Goal: Task Accomplishment & Management: Manage account settings

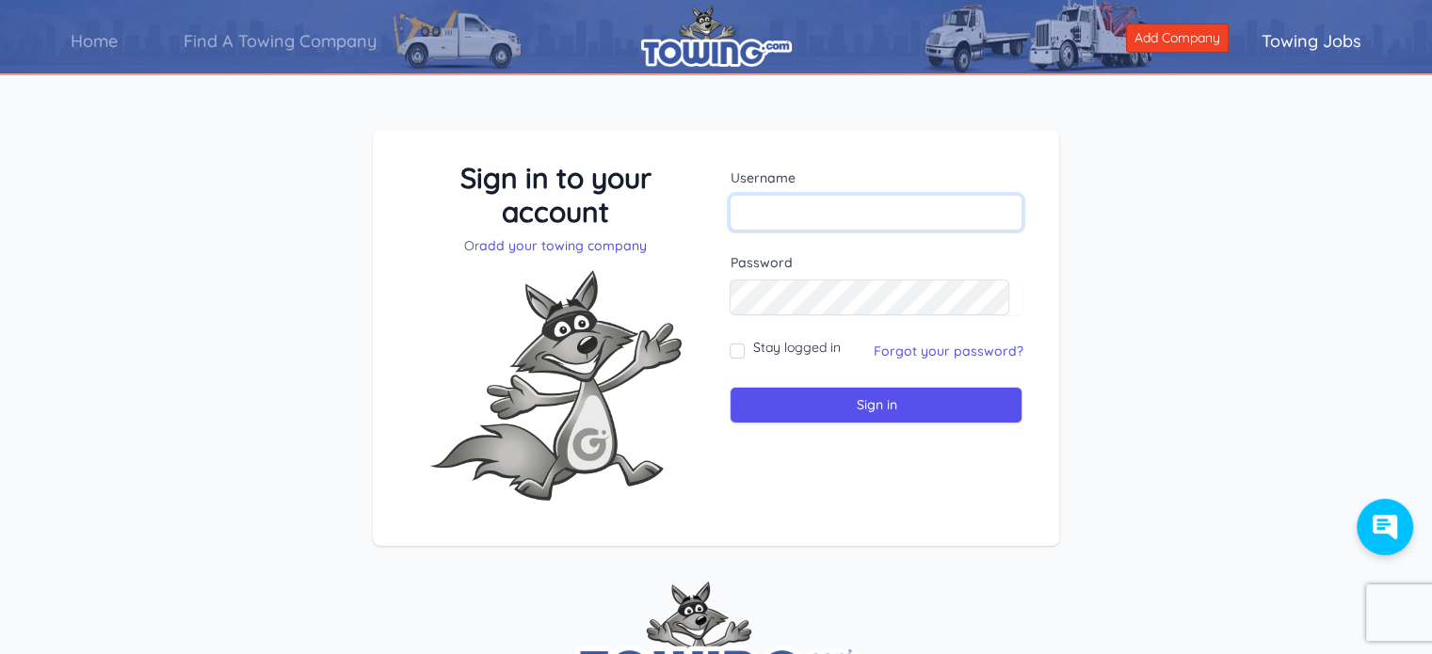
click at [750, 210] on input "text" at bounding box center [875, 213] width 293 height 36
type input "[EMAIL_ADDRESS][DOMAIN_NAME]"
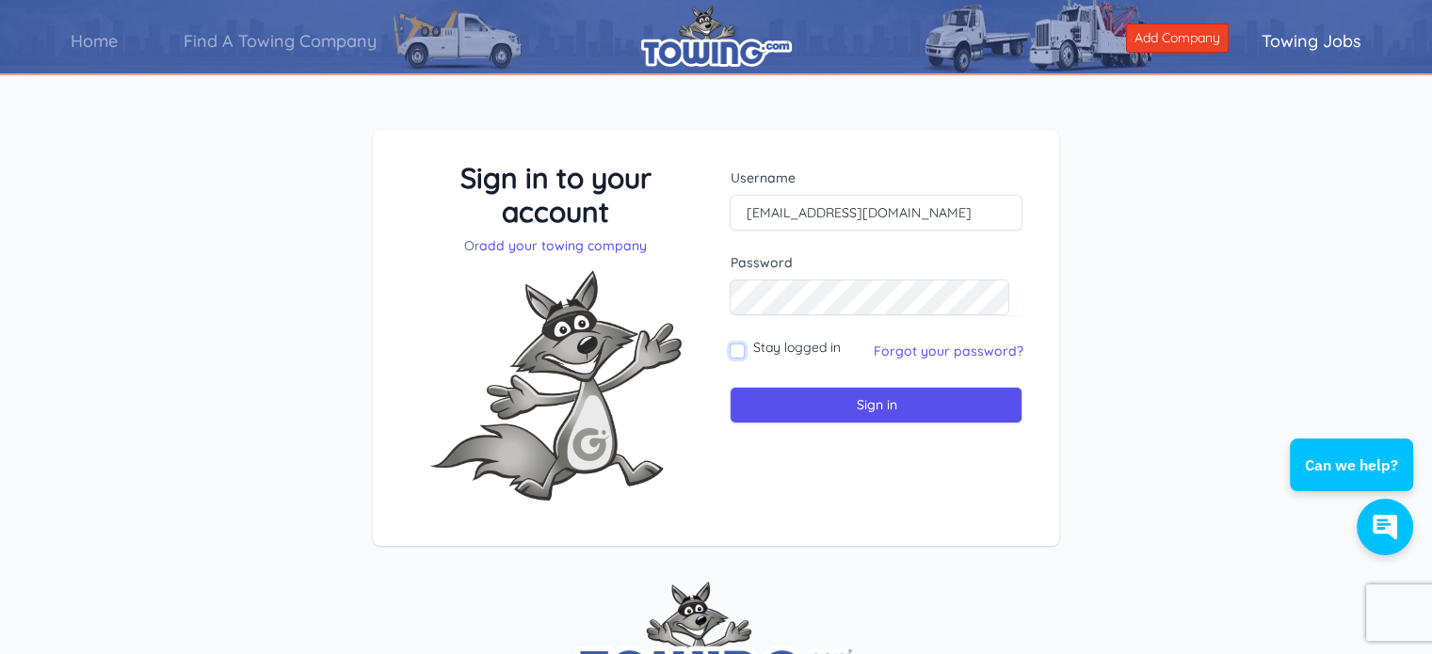
click at [733, 347] on input "Stay logged in" at bounding box center [736, 351] width 15 height 15
checkbox input "true"
click at [857, 404] on input "Sign in" at bounding box center [875, 405] width 293 height 37
click at [762, 212] on input "text" at bounding box center [875, 213] width 293 height 36
type input "[EMAIL_ADDRESS][DOMAIN_NAME]"
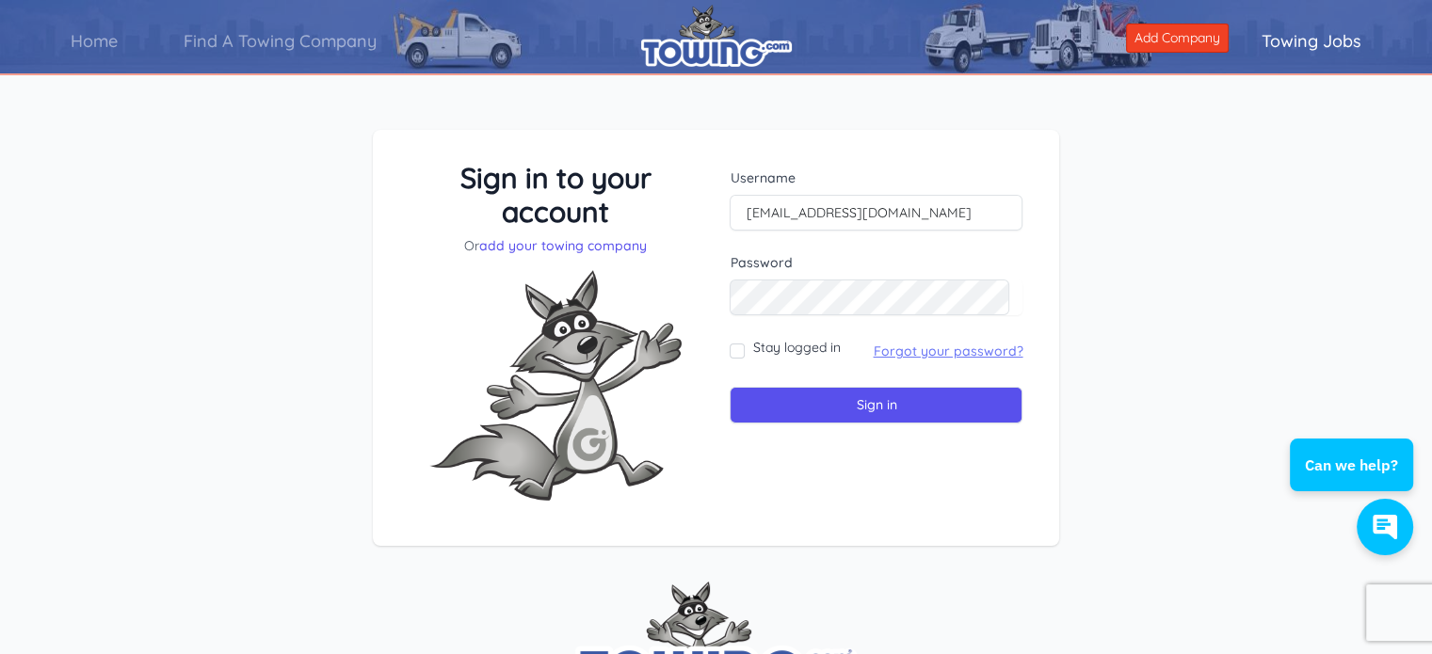
click at [898, 351] on link "Forgot your password?" at bounding box center [948, 351] width 150 height 17
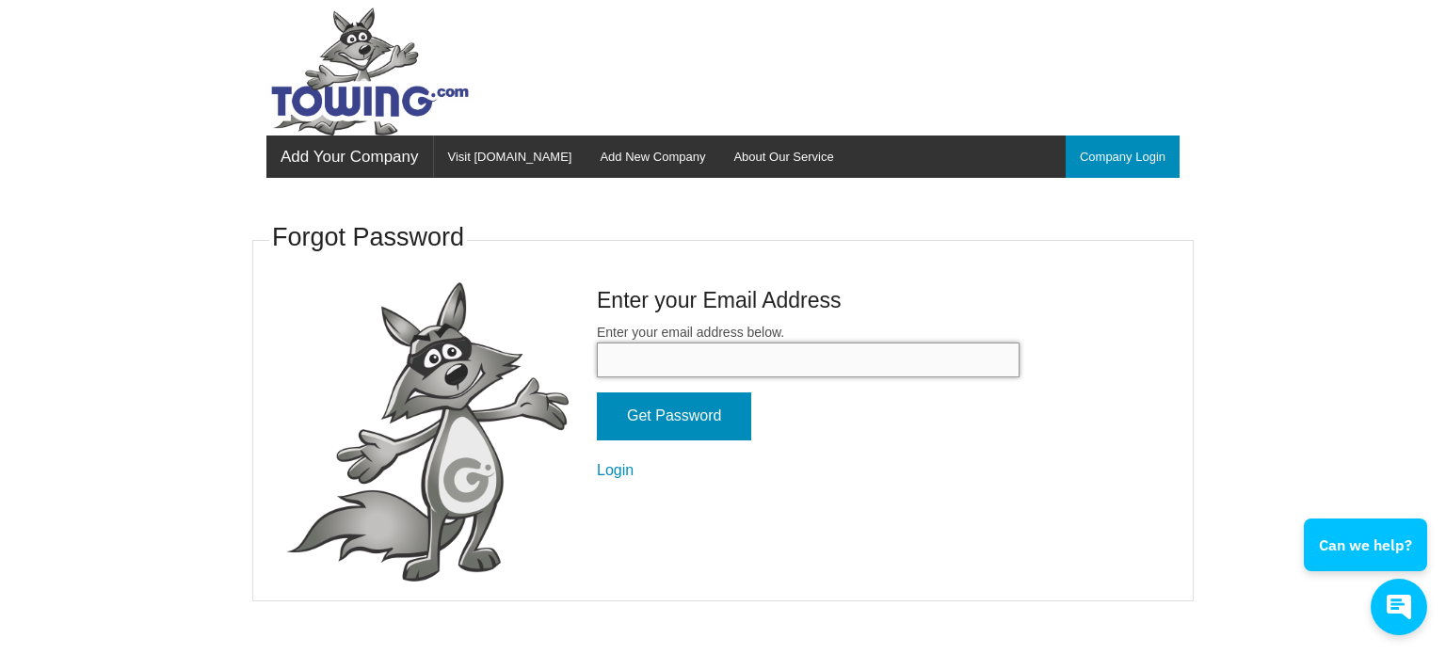
click at [623, 357] on input "Enter your email address below." at bounding box center [808, 360] width 423 height 35
type input "[EMAIL_ADDRESS][DOMAIN_NAME]"
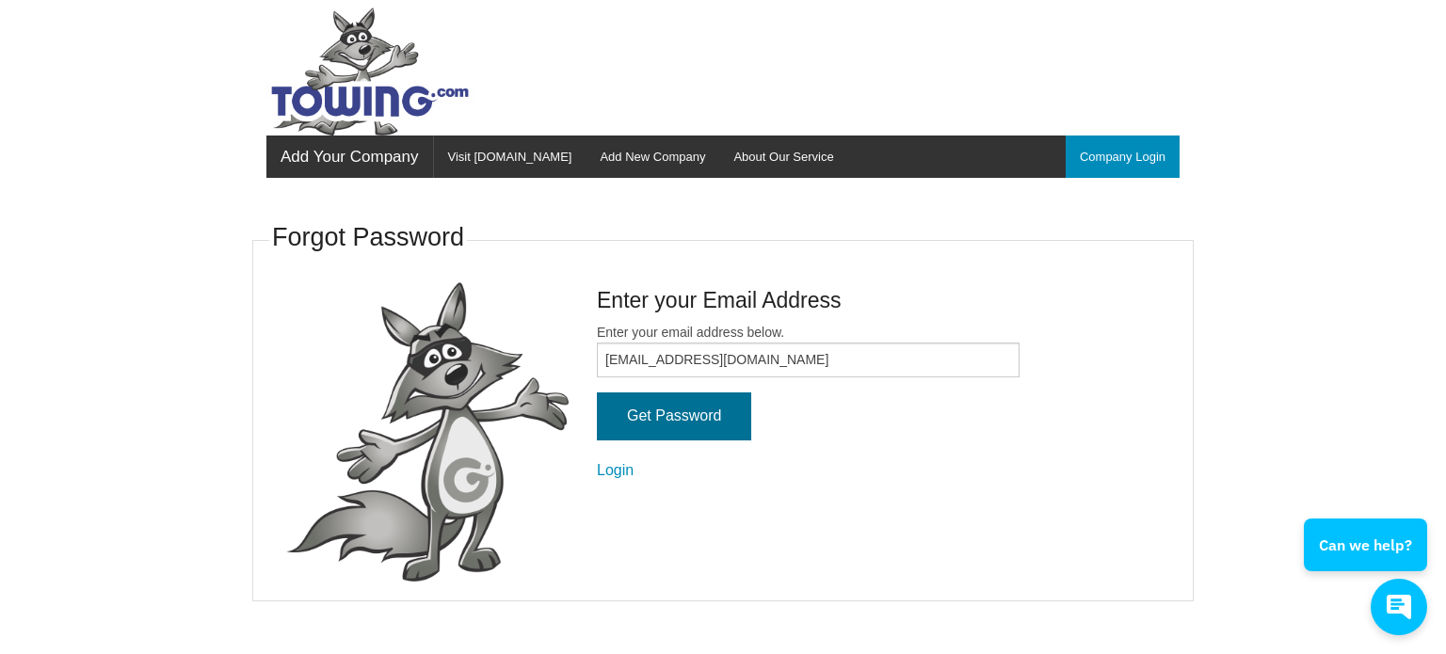
click at [645, 415] on input "Get Password" at bounding box center [674, 417] width 154 height 48
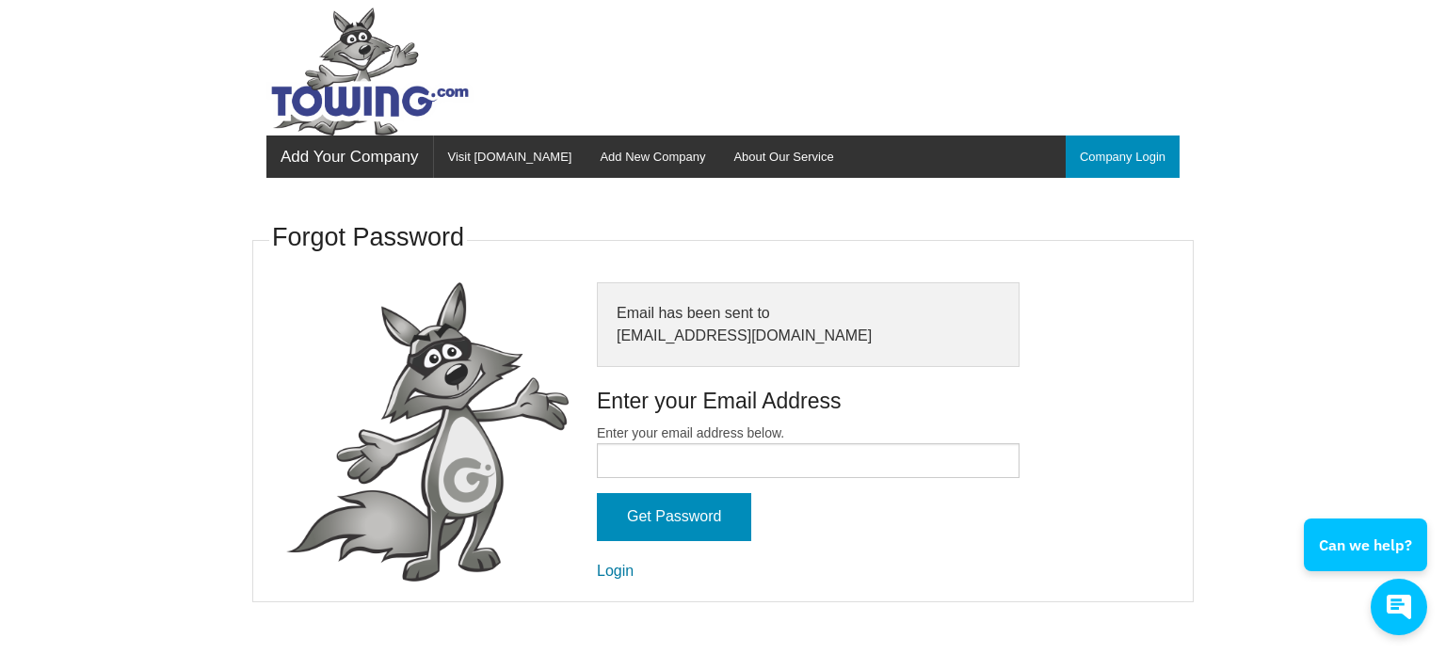
click at [617, 571] on link "Login" at bounding box center [615, 571] width 37 height 16
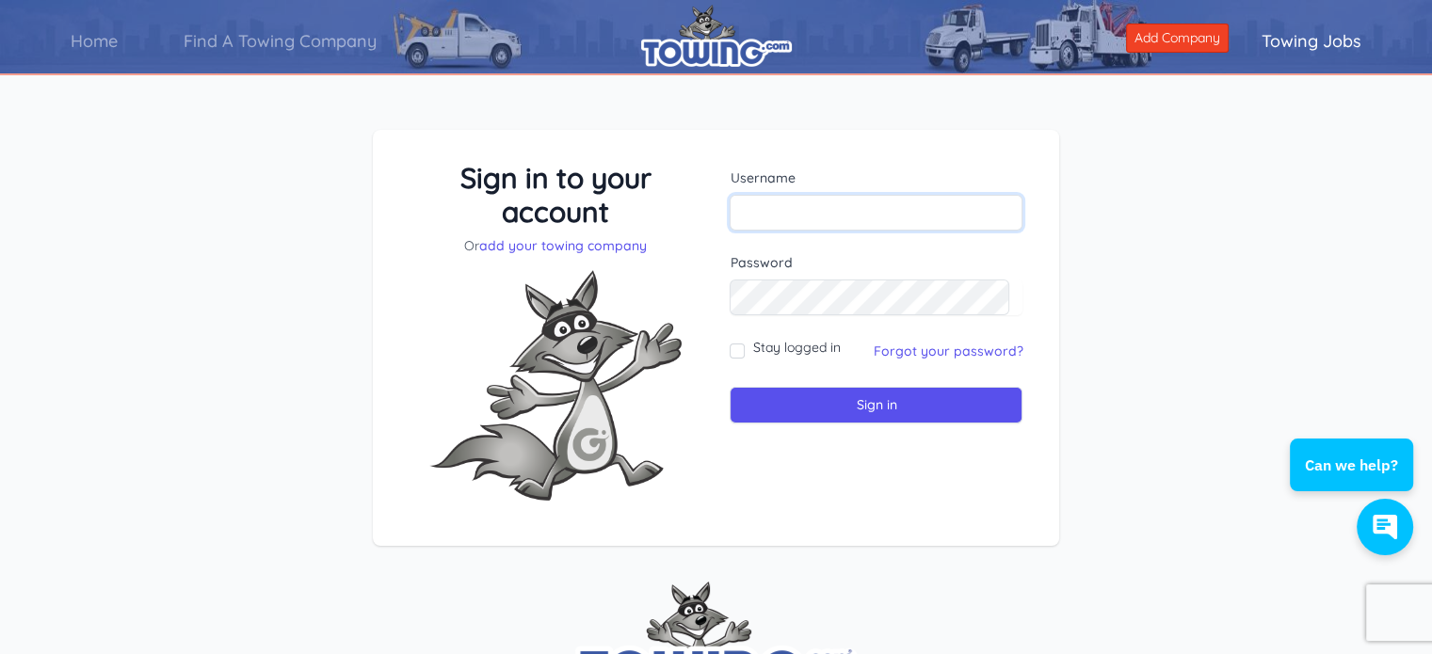
click at [749, 215] on input "text" at bounding box center [875, 213] width 293 height 36
type input "[EMAIL_ADDRESS][DOMAIN_NAME]"
drag, startPoint x: 738, startPoint y: 349, endPoint x: 745, endPoint y: 373, distance: 24.7
click at [738, 349] on input "Stay logged in" at bounding box center [736, 351] width 15 height 15
checkbox input "true"
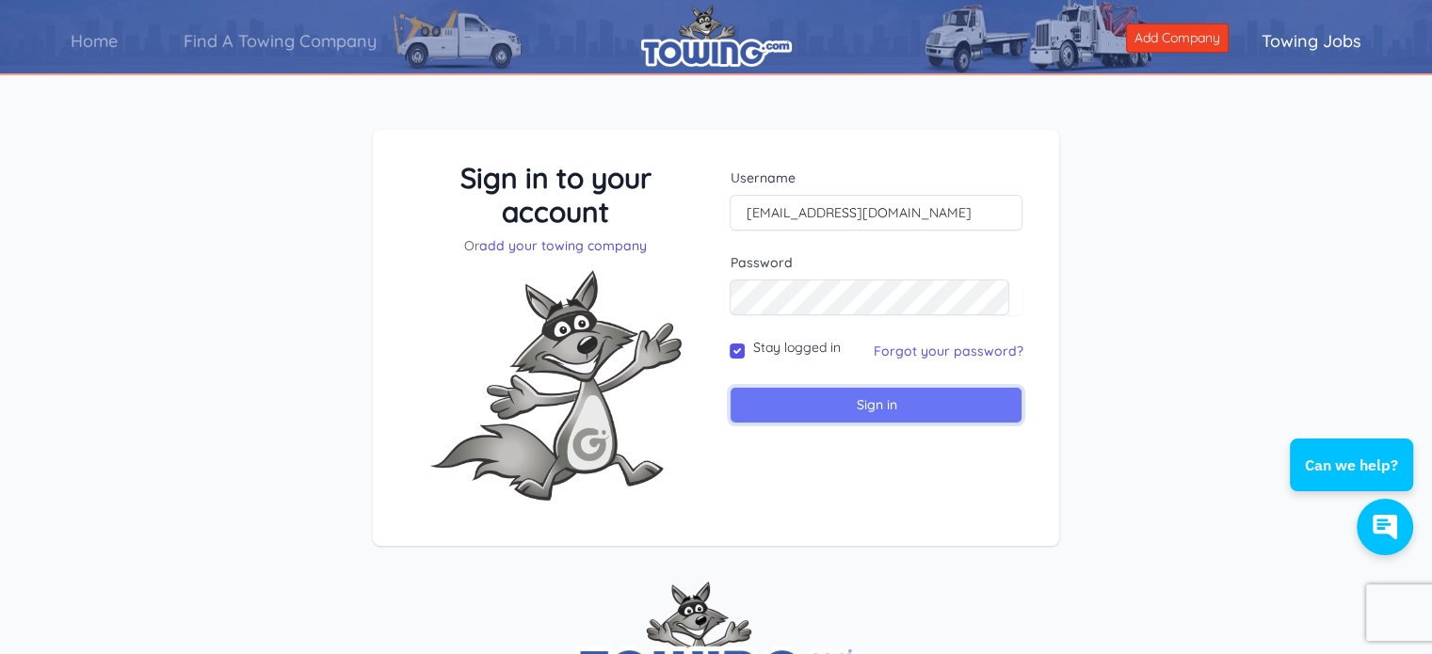
click at [799, 405] on input "Sign in" at bounding box center [875, 405] width 293 height 37
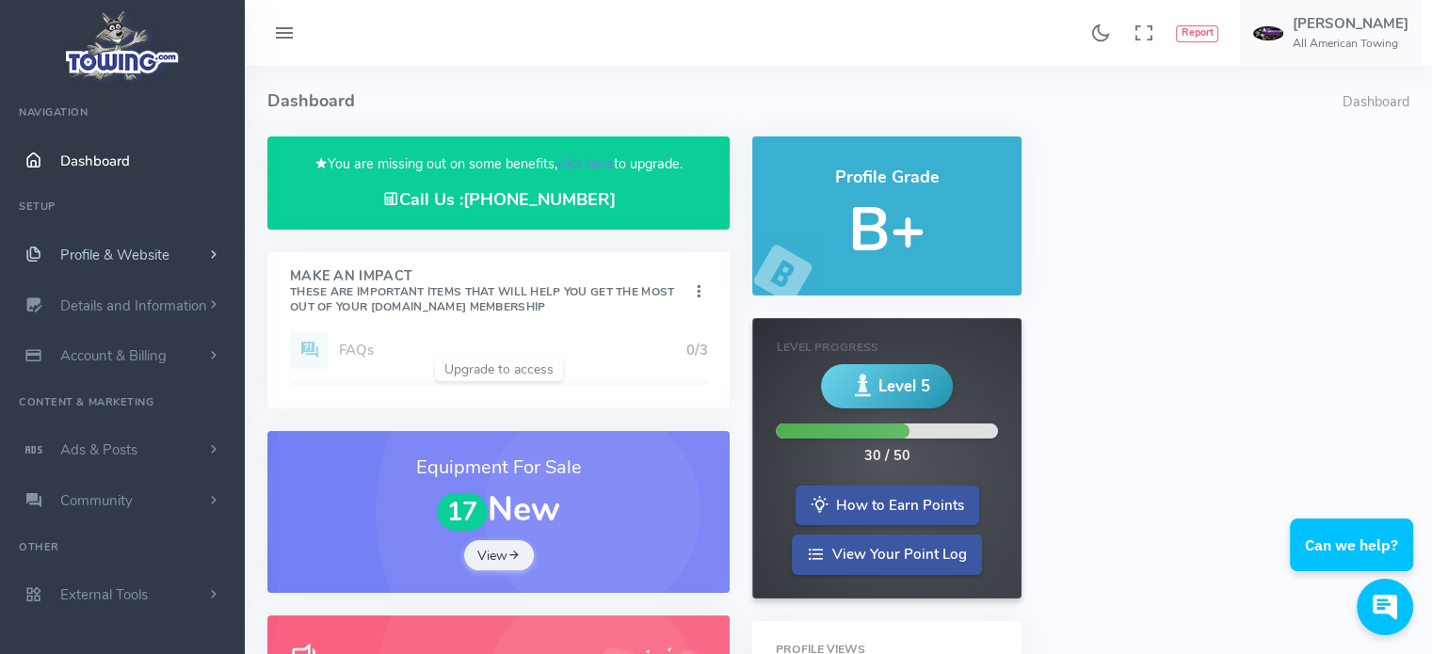
click at [212, 251] on span "scrollable content" at bounding box center [213, 255] width 17 height 19
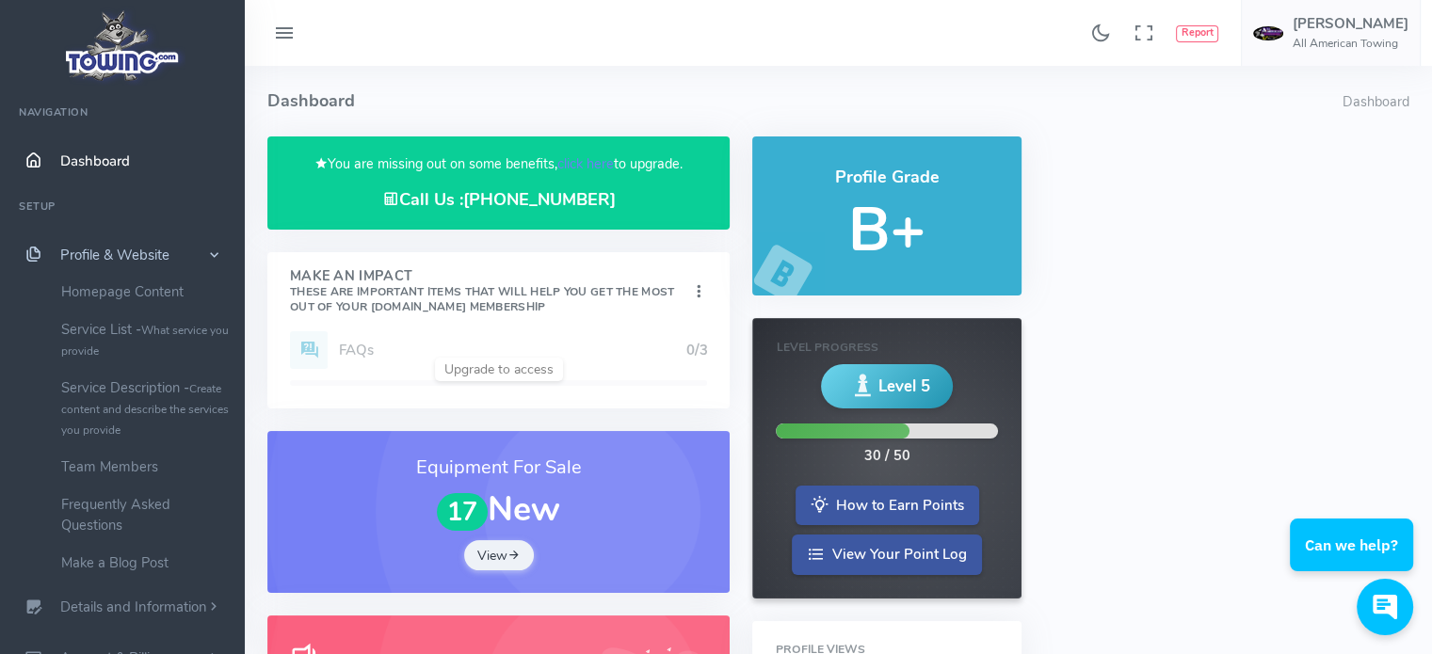
click at [214, 255] on span "scrollable content" at bounding box center [213, 255] width 19 height 17
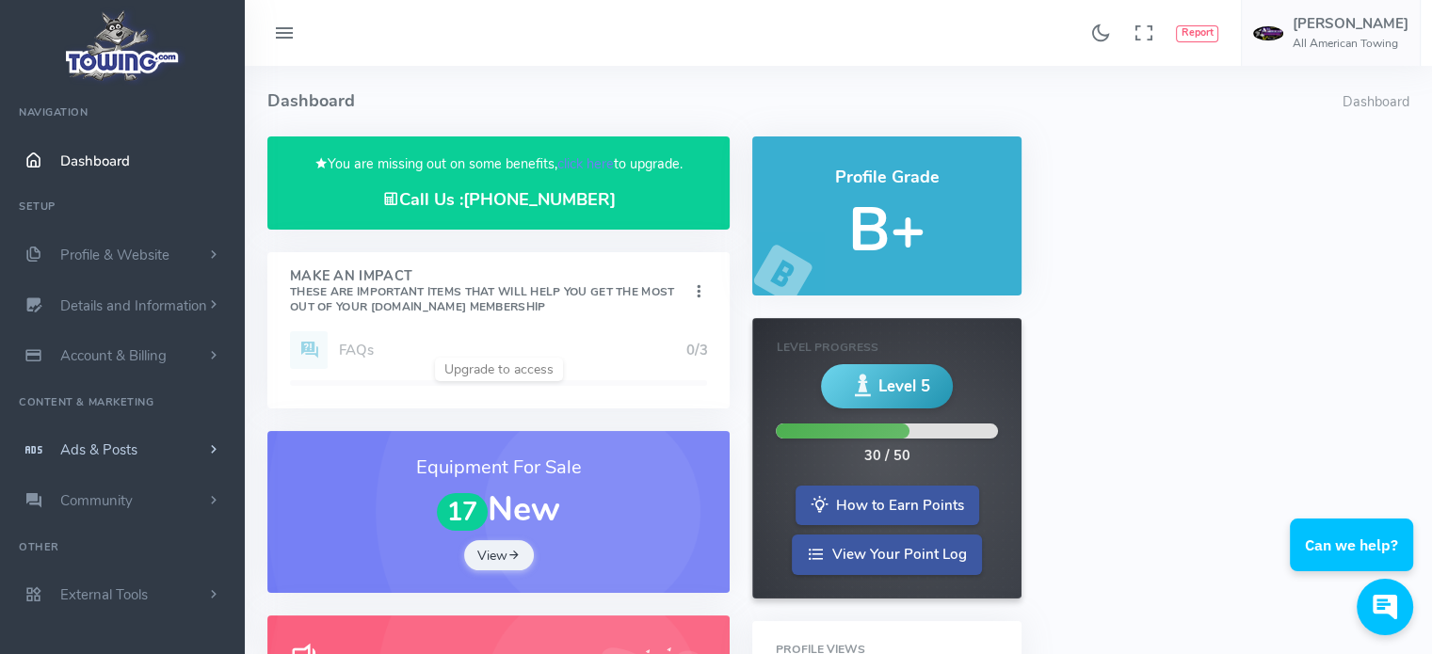
click at [211, 449] on span "scrollable content" at bounding box center [213, 450] width 17 height 19
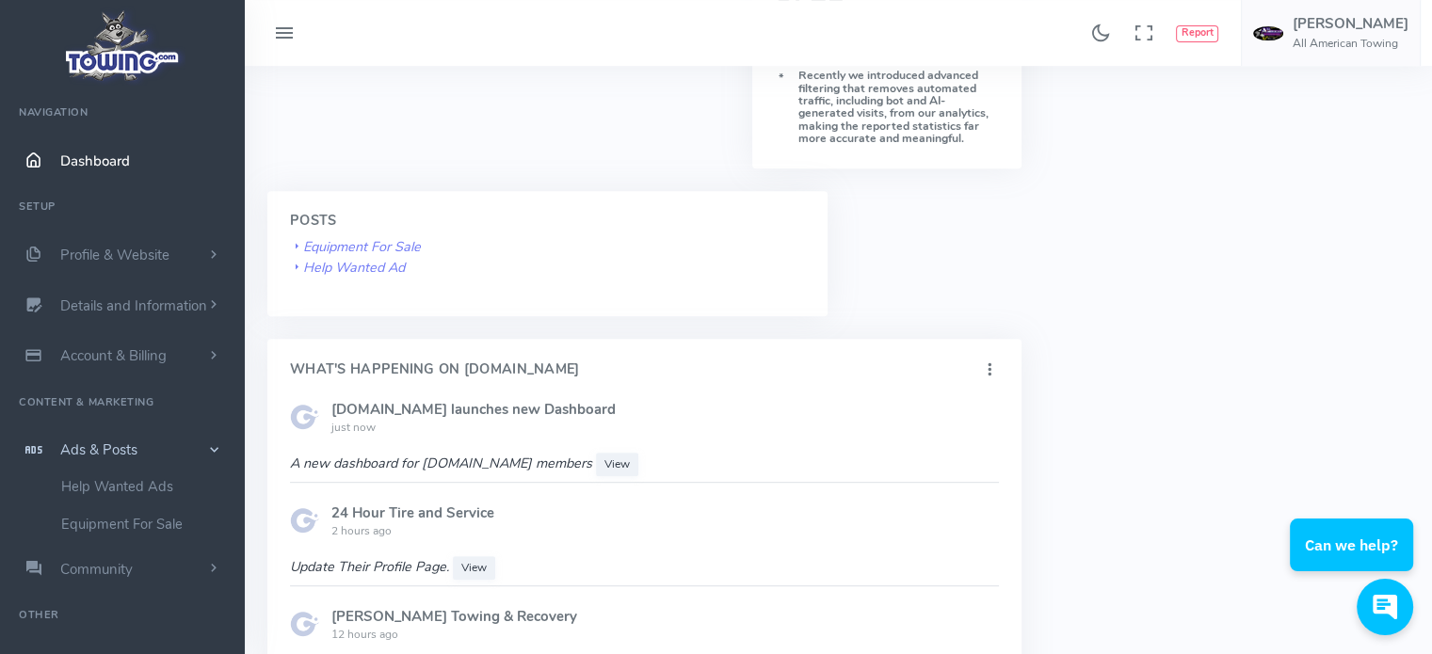
scroll to position [1035, 0]
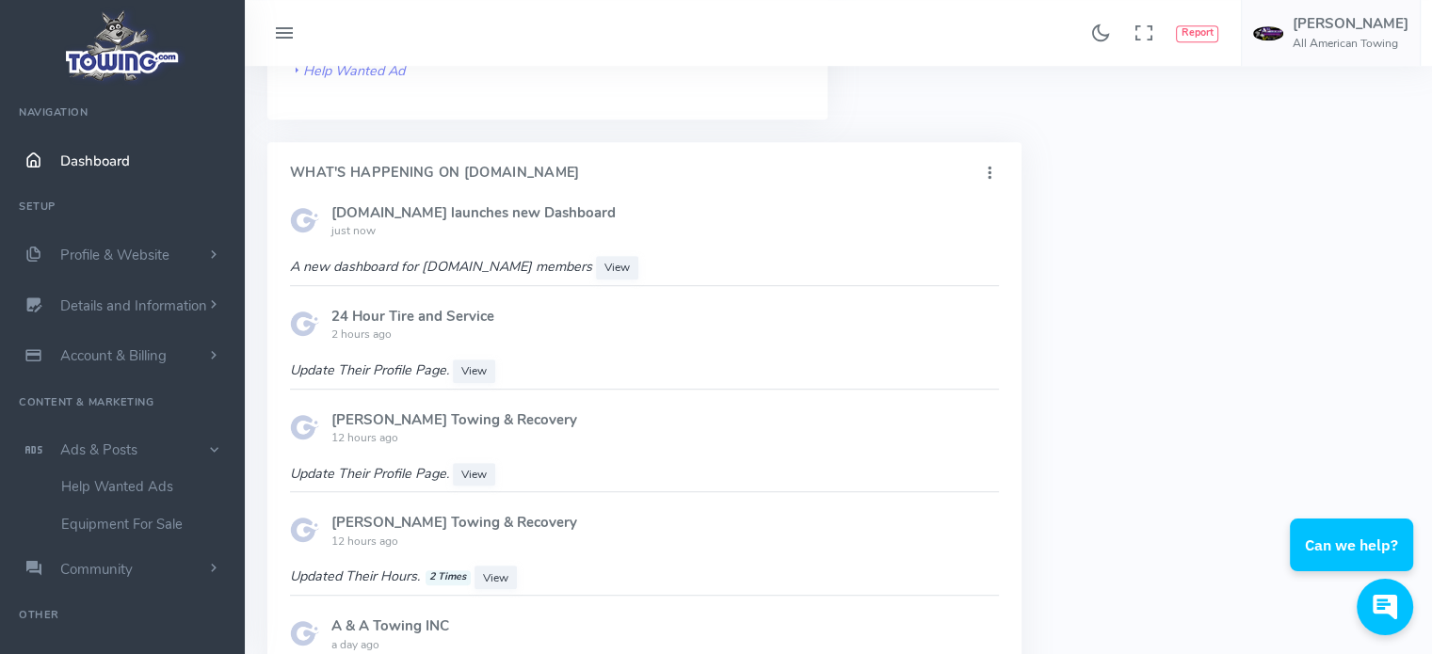
click at [86, 156] on span "Dashboard" at bounding box center [95, 161] width 70 height 19
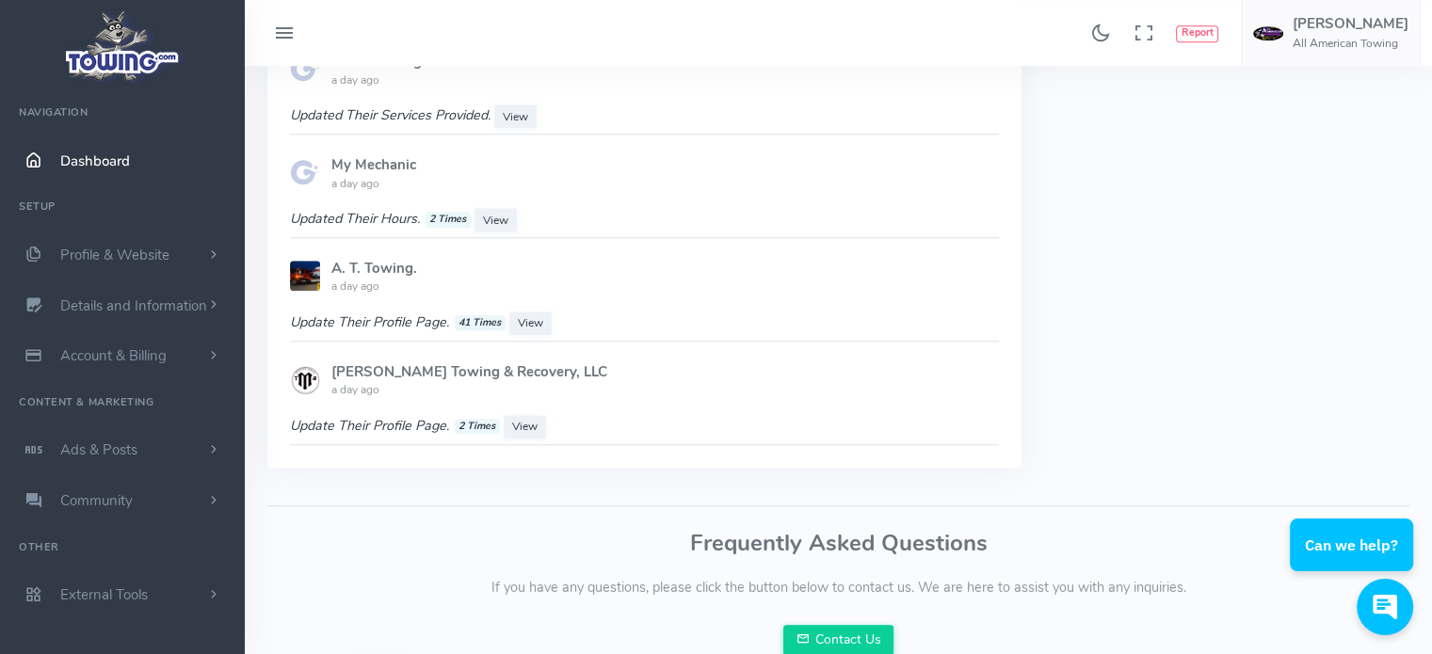
scroll to position [1694, 0]
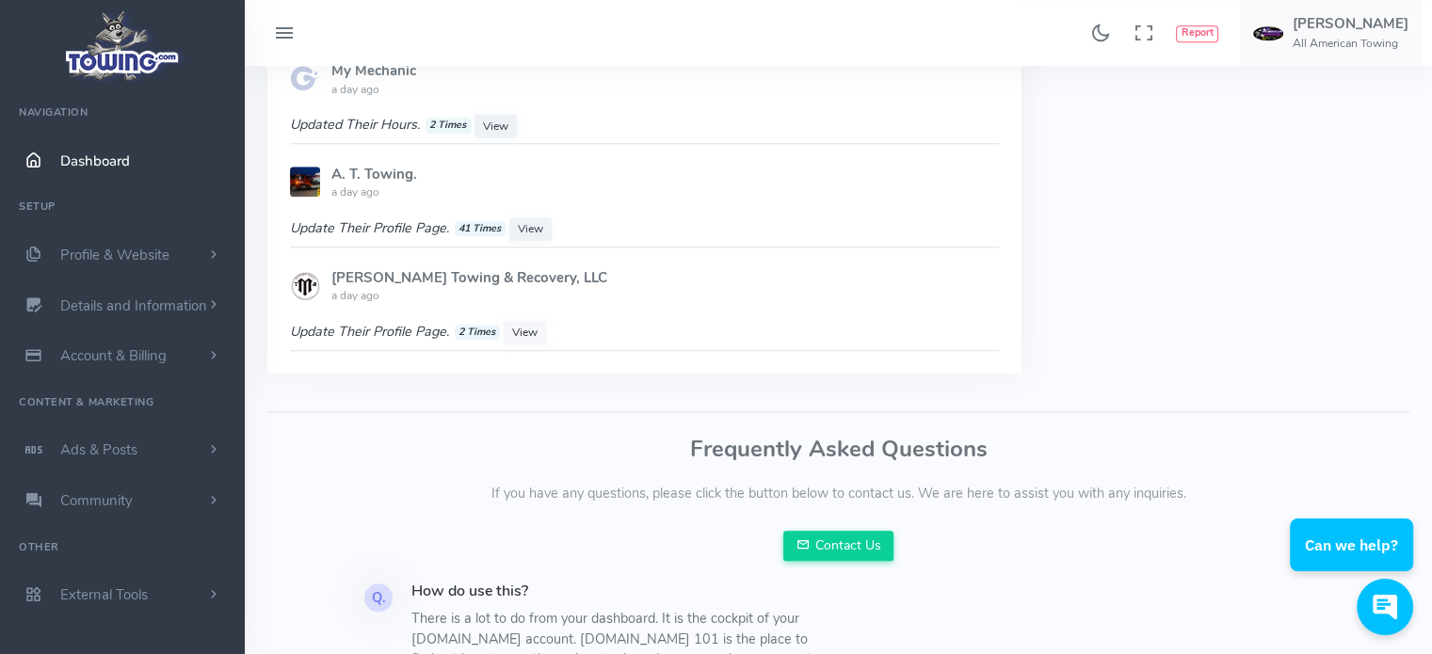
click at [526, 325] on span "View" at bounding box center [524, 332] width 25 height 15
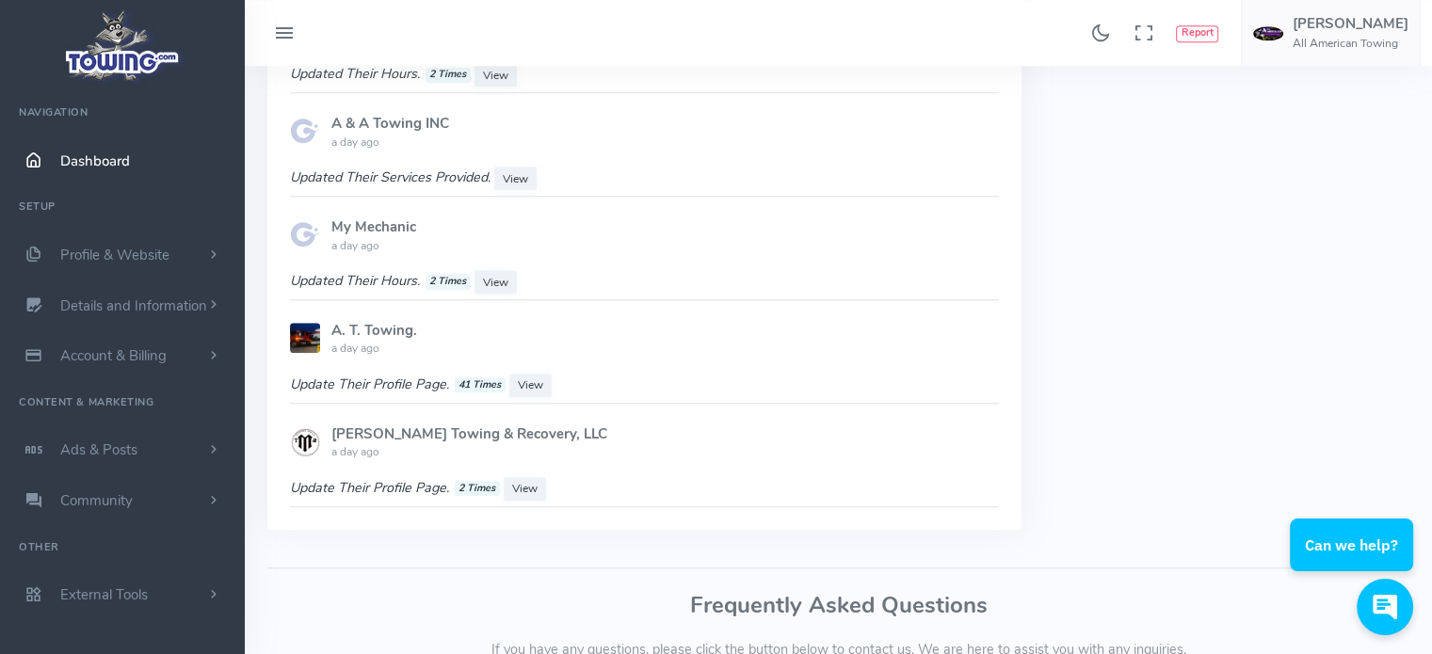
scroll to position [1506, 0]
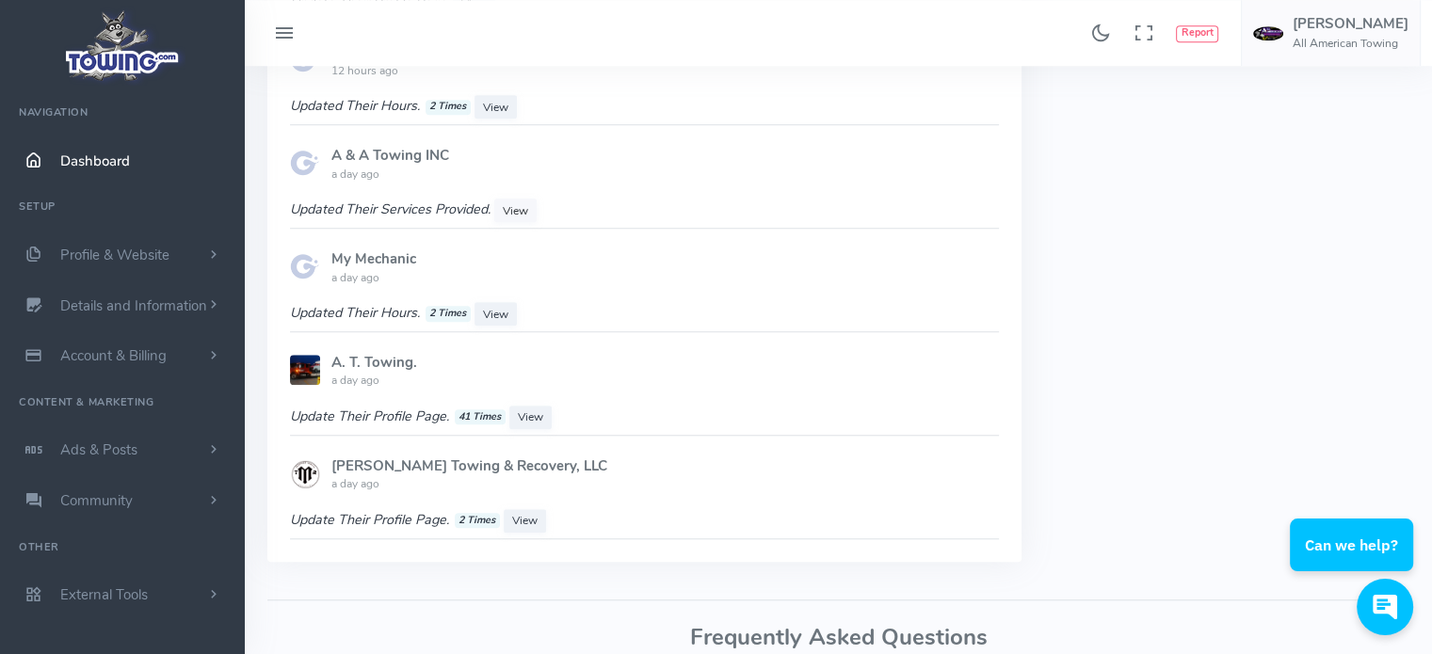
click at [514, 205] on span "View" at bounding box center [515, 210] width 25 height 15
click at [136, 356] on span "Account & Billing" at bounding box center [113, 355] width 106 height 19
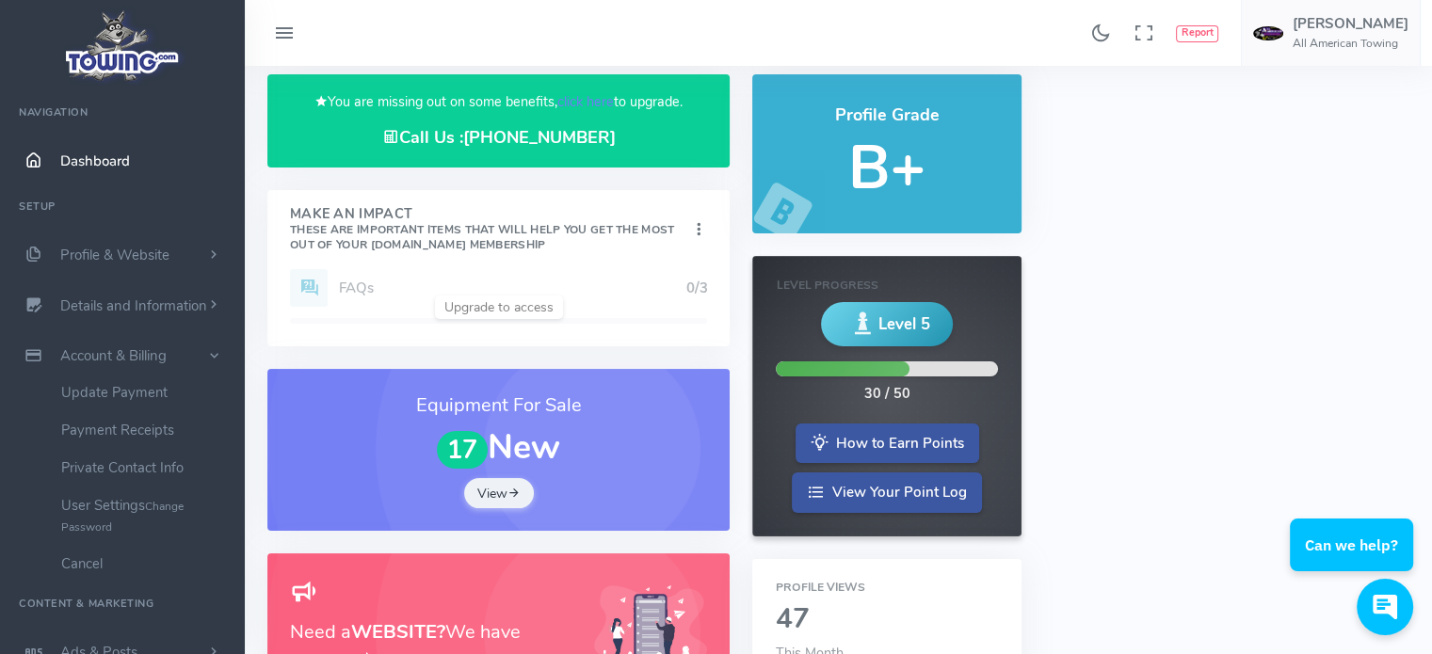
scroll to position [94, 0]
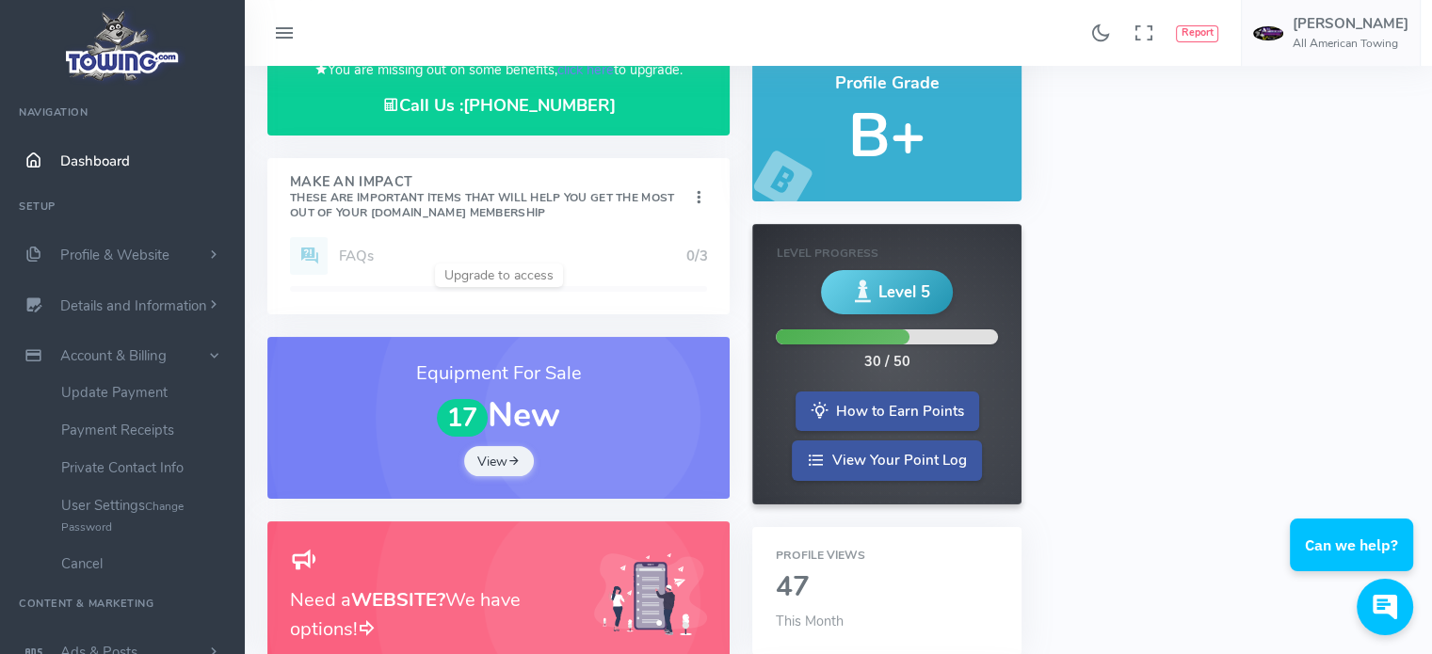
click at [480, 280] on div "Add Website 1/1 Logo 1/1 Cover Image 1/1 Profile Description 1/1 FAQs 0/3" at bounding box center [498, 275] width 462 height 77
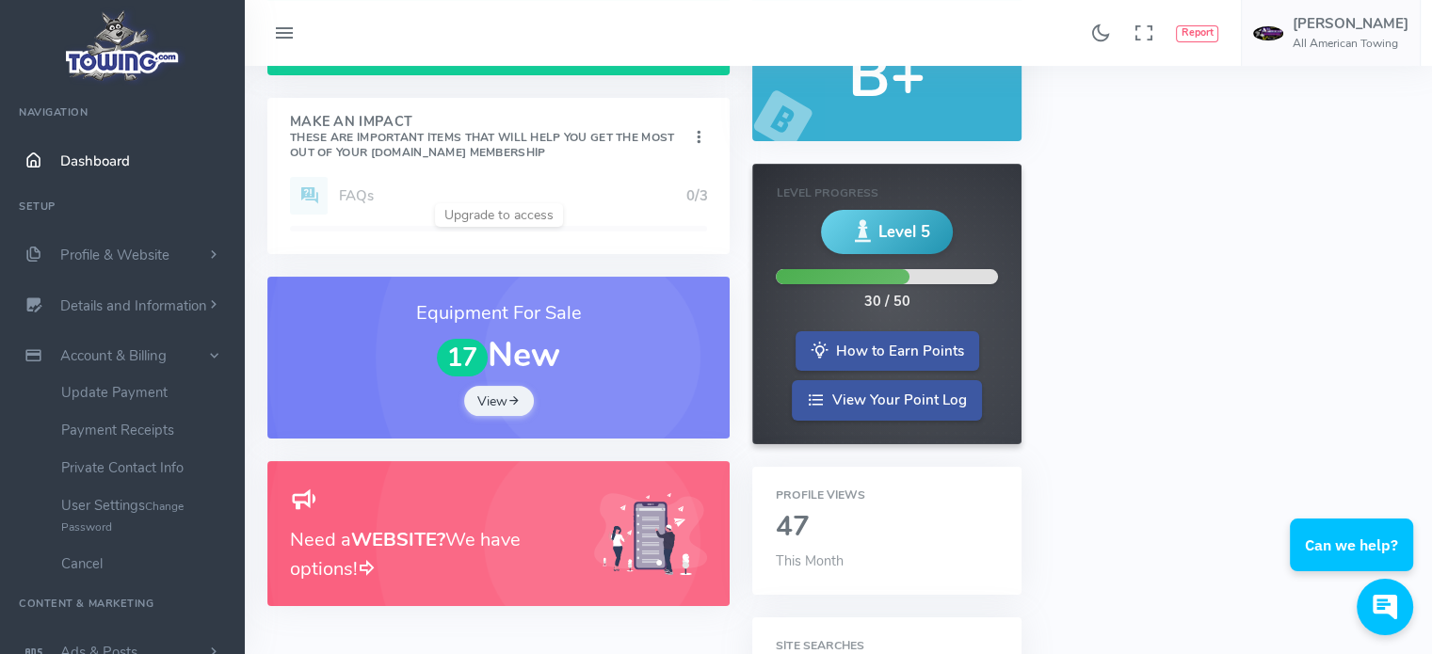
scroll to position [0, 0]
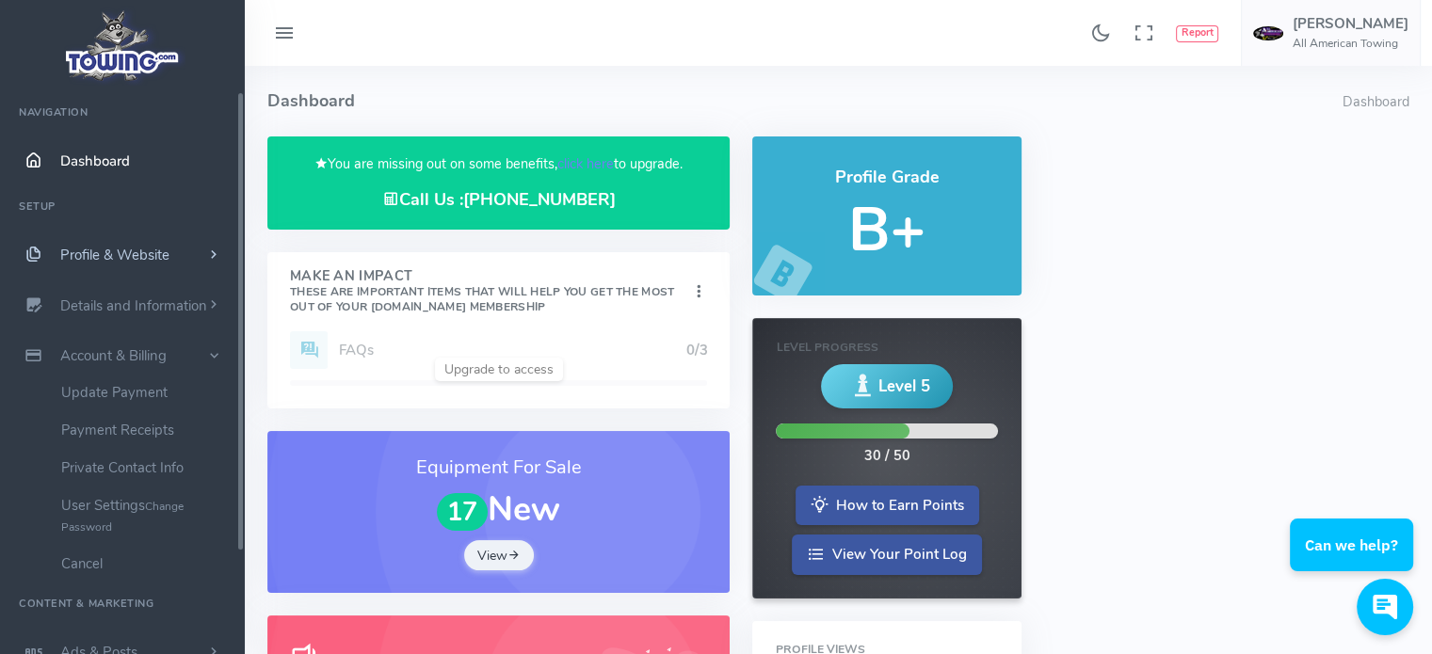
click at [216, 255] on span "scrollable content" at bounding box center [213, 255] width 17 height 19
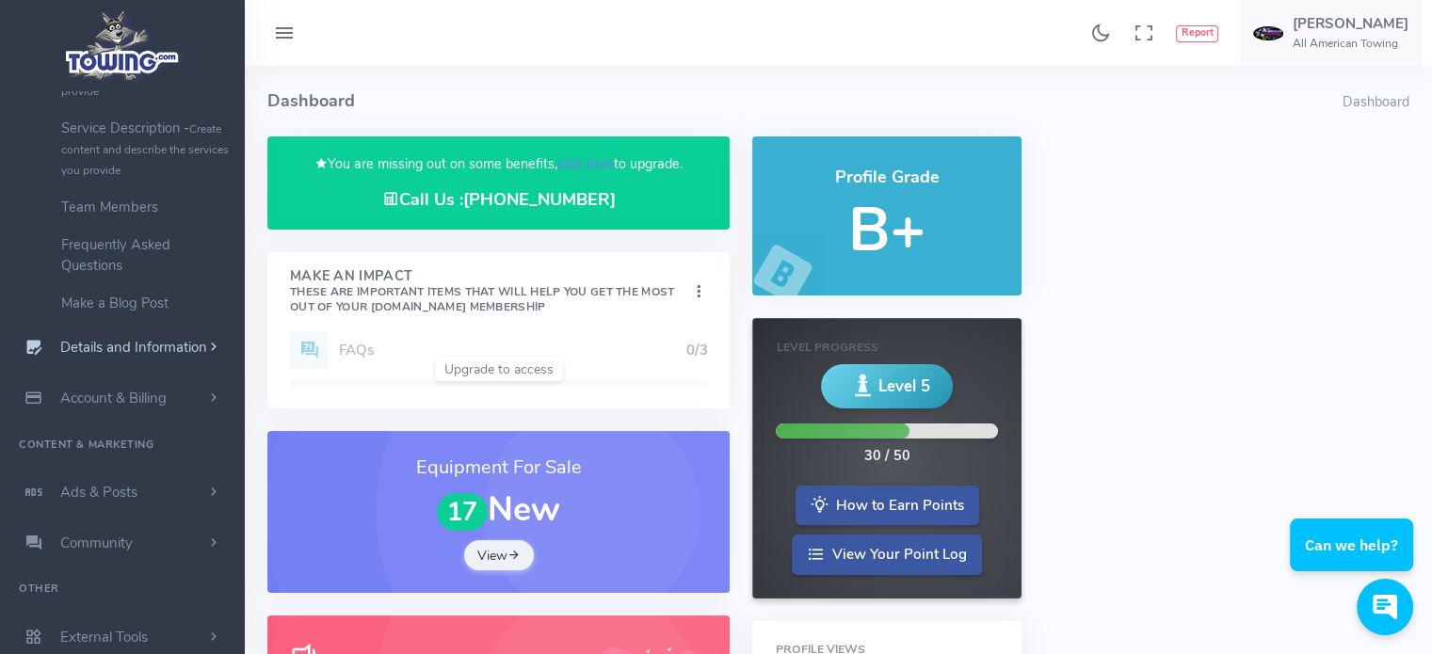
scroll to position [94, 0]
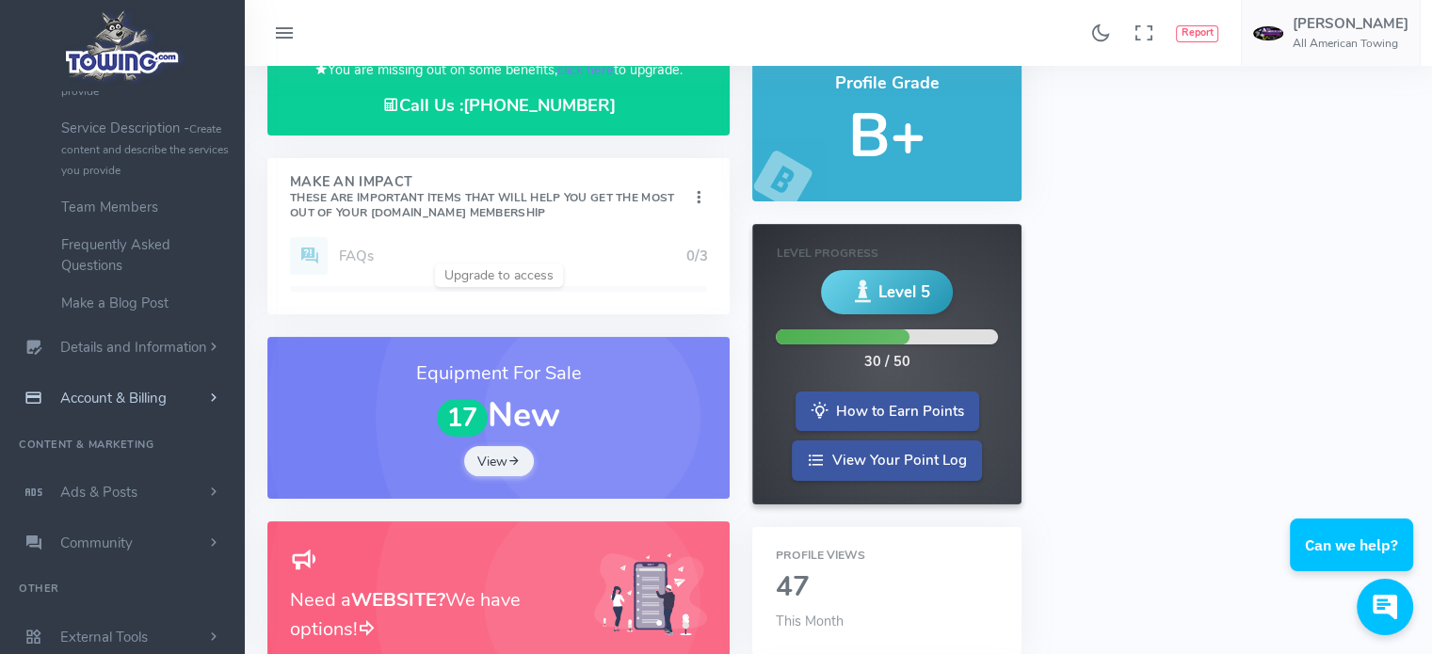
click at [97, 396] on span "Account & Billing" at bounding box center [113, 398] width 106 height 19
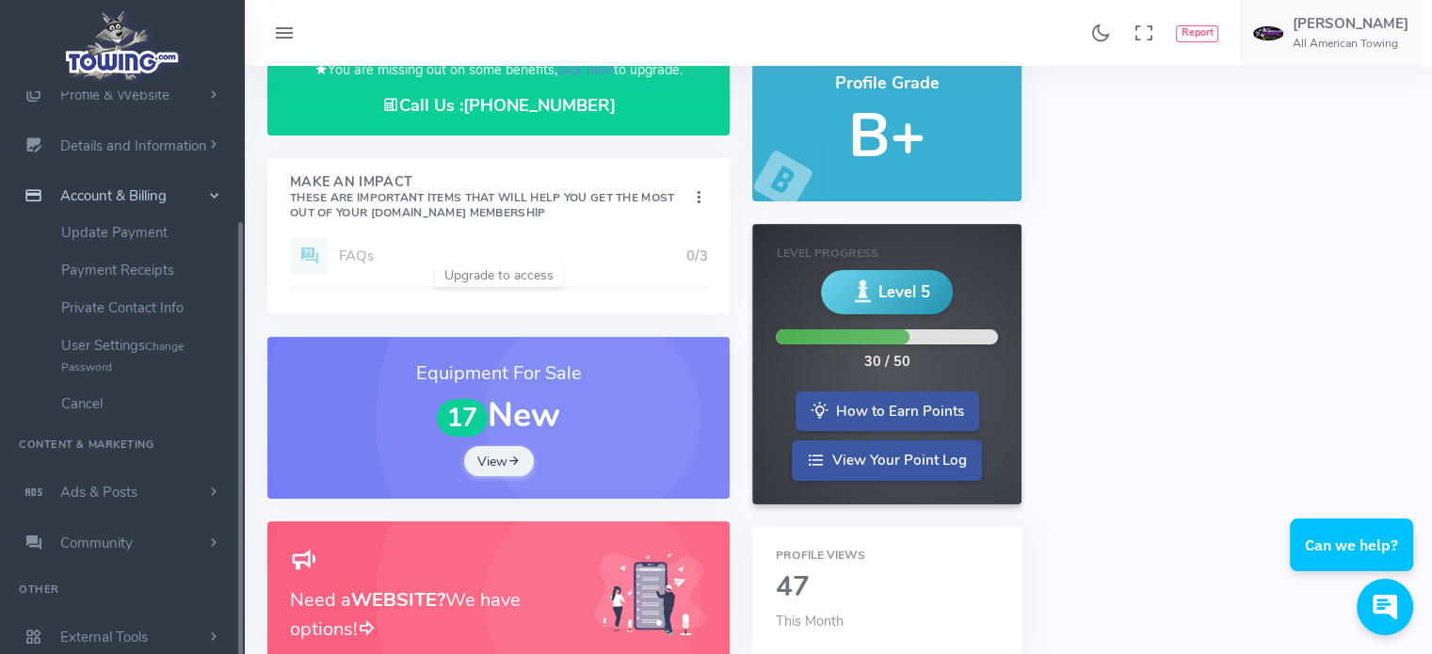
scroll to position [159, 0]
click at [151, 490] on link "Ads & Posts" at bounding box center [122, 493] width 245 height 51
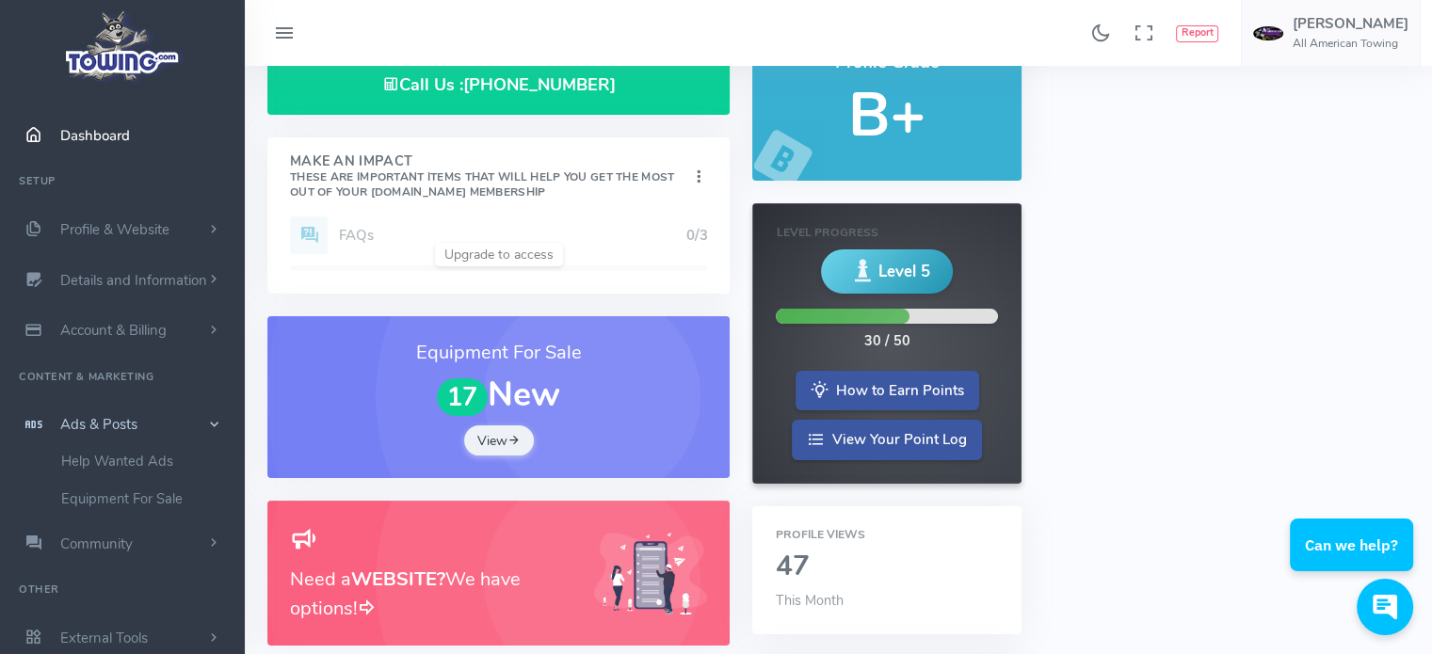
scroll to position [0, 0]
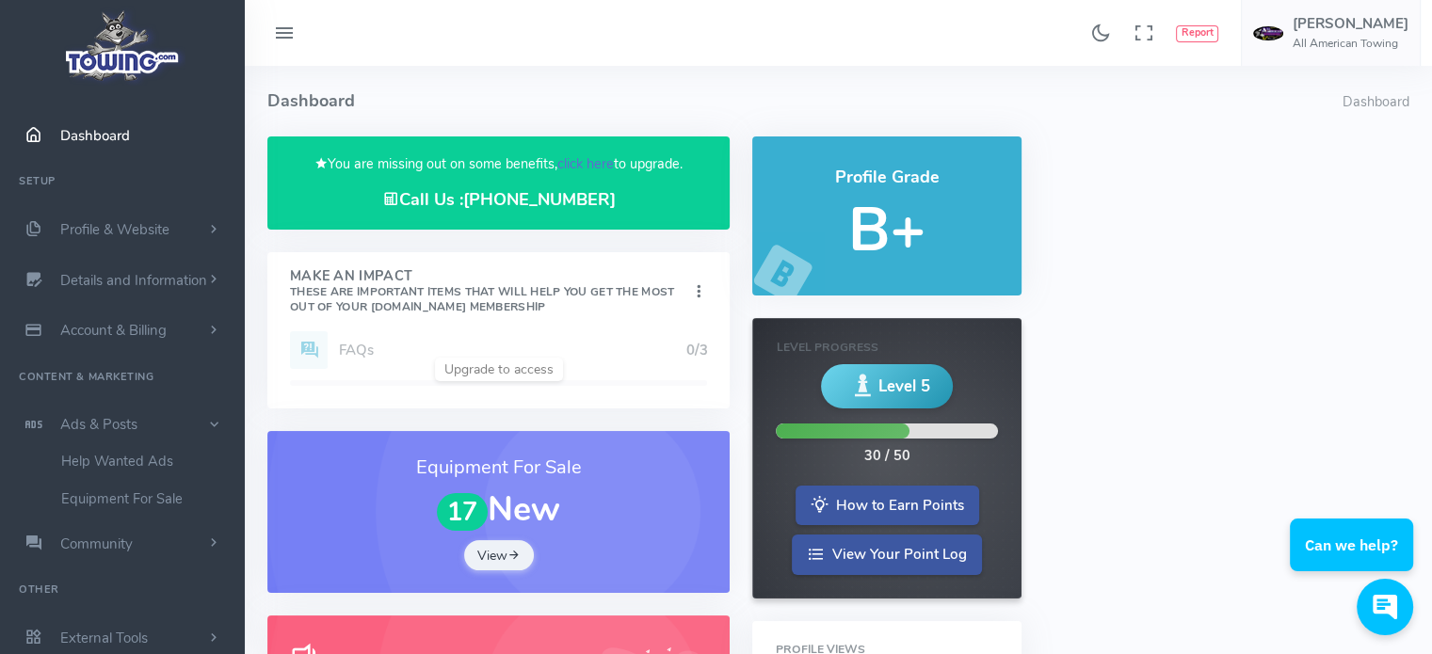
click at [585, 162] on link "click here" at bounding box center [585, 163] width 56 height 19
